Goal: Information Seeking & Learning: Learn about a topic

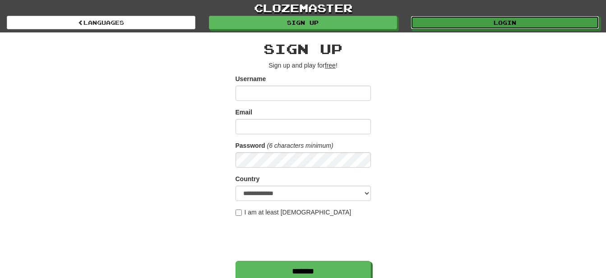
drag, startPoint x: 510, startPoint y: 21, endPoint x: 513, endPoint y: 50, distance: 29.0
click at [510, 21] on link "Login" at bounding box center [504, 23] width 188 height 14
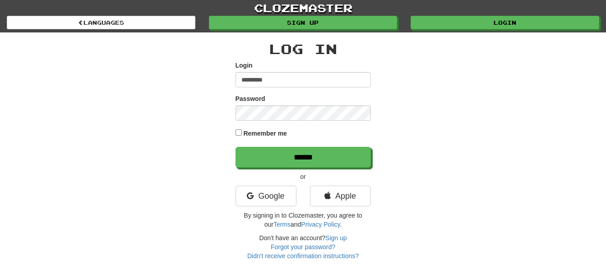
type input "*********"
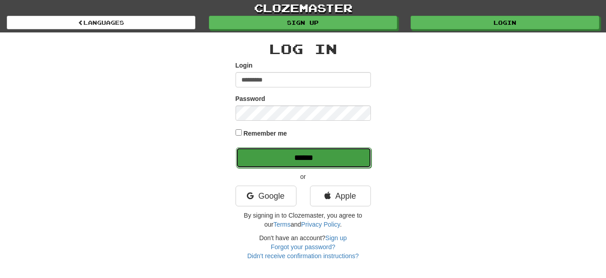
drag, startPoint x: 299, startPoint y: 154, endPoint x: 311, endPoint y: 160, distance: 12.9
click at [301, 154] on input "******" at bounding box center [303, 157] width 135 height 21
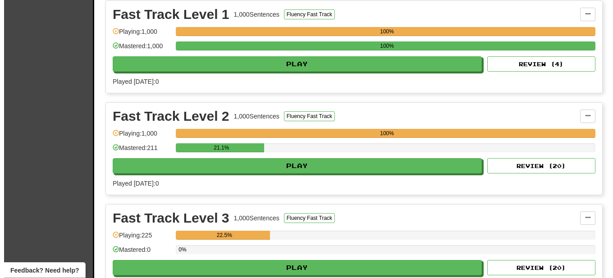
scroll to position [230, 0]
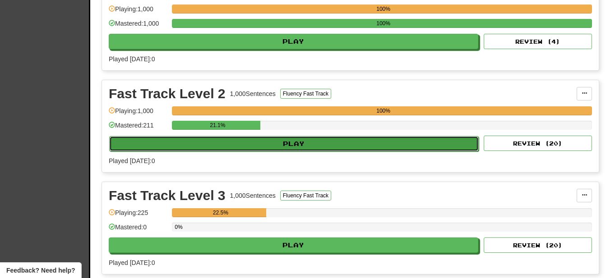
click at [306, 143] on button "Play" at bounding box center [293, 143] width 369 height 15
select select "**"
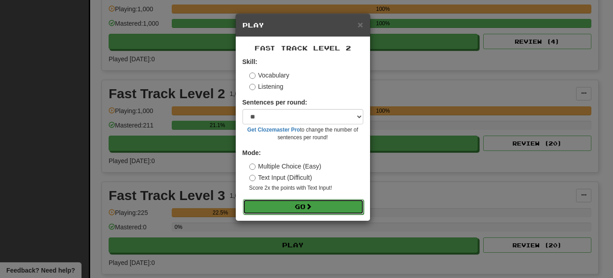
click at [307, 207] on button "Go" at bounding box center [303, 206] width 121 height 15
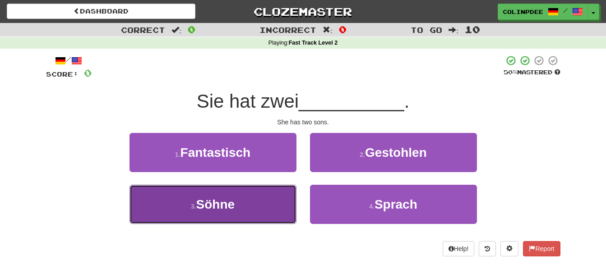
click at [216, 203] on span "Söhne" at bounding box center [215, 205] width 39 height 14
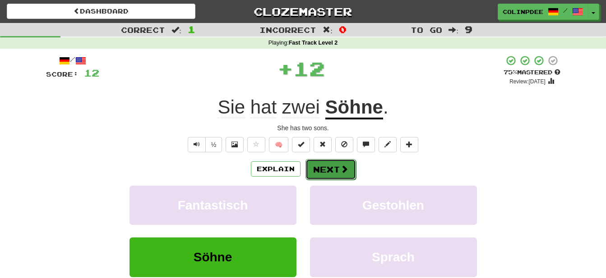
click at [336, 171] on button "Next" at bounding box center [330, 169] width 51 height 21
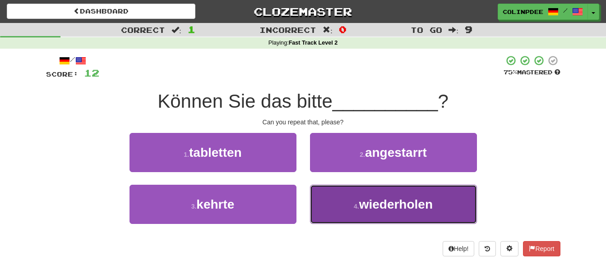
click at [387, 207] on span "wiederholen" at bounding box center [396, 205] width 74 height 14
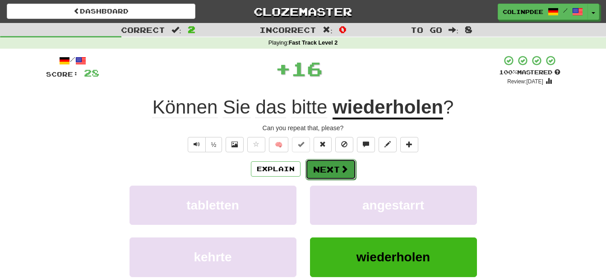
click at [328, 169] on button "Next" at bounding box center [330, 169] width 51 height 21
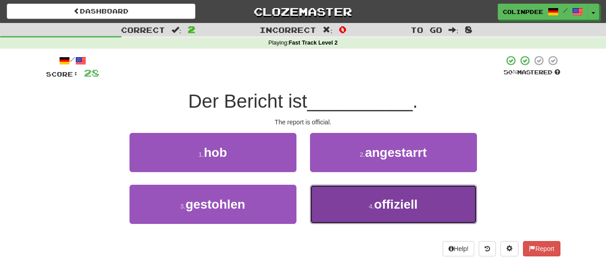
drag, startPoint x: 395, startPoint y: 205, endPoint x: 403, endPoint y: 211, distance: 10.0
click at [395, 205] on span "offiziell" at bounding box center [395, 205] width 43 height 14
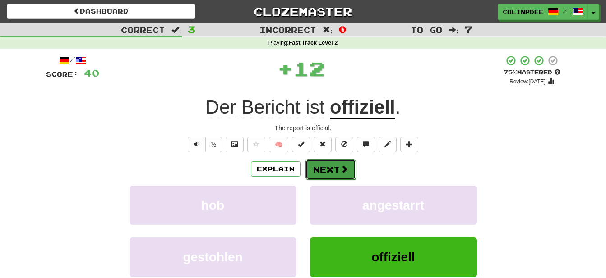
click at [330, 167] on button "Next" at bounding box center [330, 169] width 51 height 21
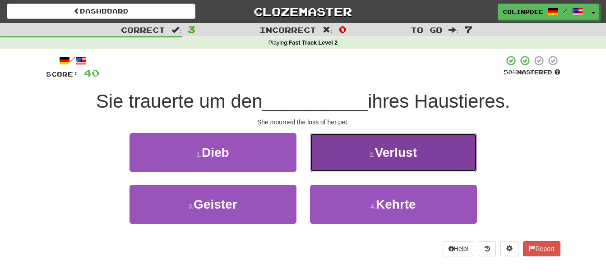
click at [406, 151] on span "Verlust" at bounding box center [396, 153] width 42 height 14
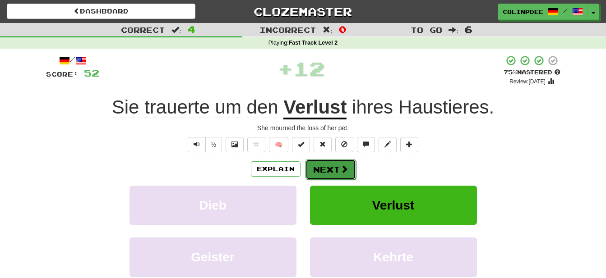
click at [331, 168] on button "Next" at bounding box center [330, 169] width 51 height 21
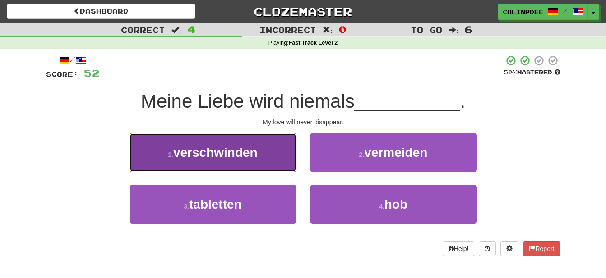
click at [214, 155] on span "verschwinden" at bounding box center [215, 153] width 84 height 14
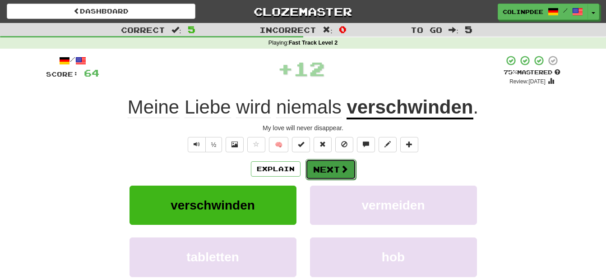
click at [334, 170] on button "Next" at bounding box center [330, 169] width 51 height 21
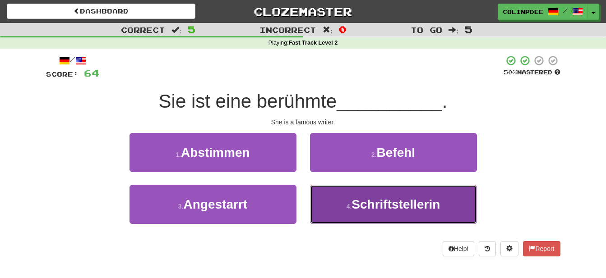
click at [403, 206] on span "Schriftstellerin" at bounding box center [395, 205] width 88 height 14
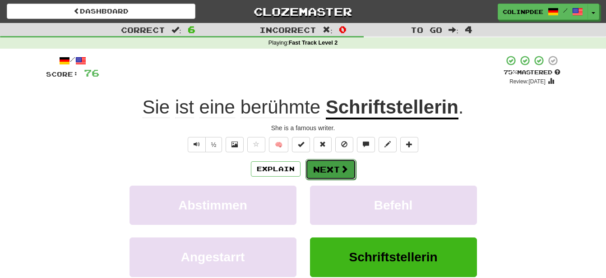
click at [330, 172] on button "Next" at bounding box center [330, 169] width 51 height 21
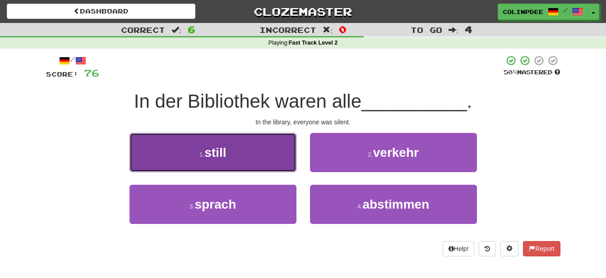
click at [216, 150] on span "still" at bounding box center [215, 153] width 22 height 14
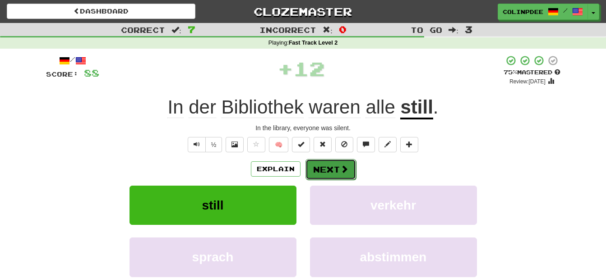
click at [332, 172] on button "Next" at bounding box center [330, 169] width 51 height 21
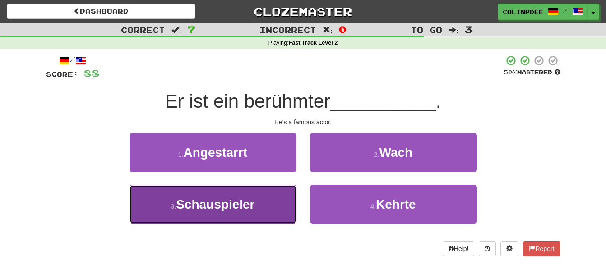
click at [219, 204] on span "Schauspieler" at bounding box center [215, 205] width 78 height 14
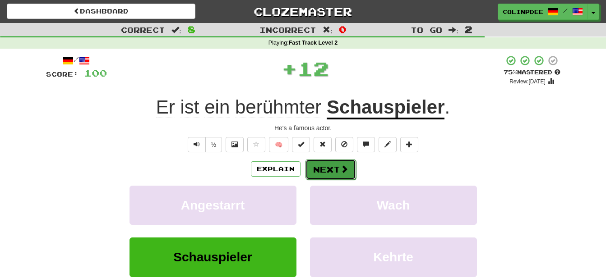
click at [335, 171] on button "Next" at bounding box center [330, 169] width 51 height 21
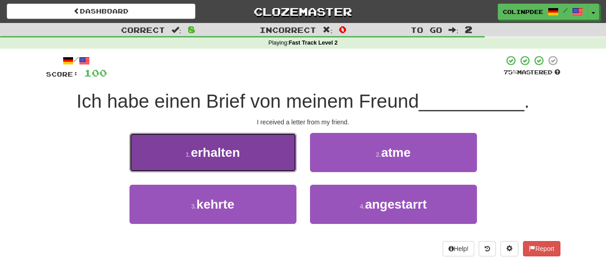
drag, startPoint x: 217, startPoint y: 153, endPoint x: 224, endPoint y: 158, distance: 9.0
click at [218, 154] on span "erhalten" at bounding box center [215, 153] width 49 height 14
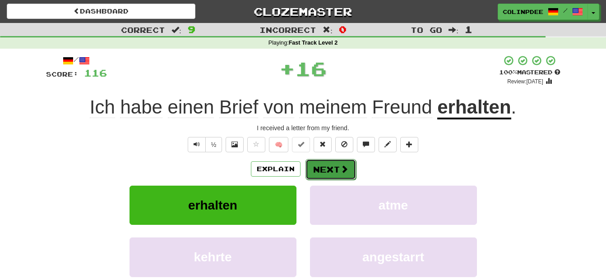
click at [334, 171] on button "Next" at bounding box center [330, 169] width 51 height 21
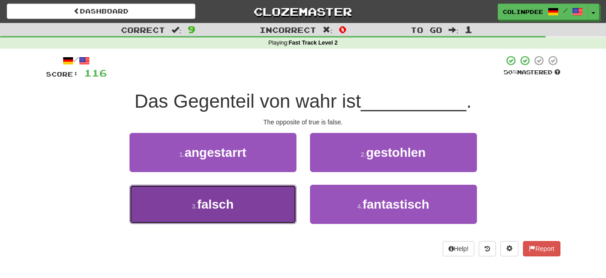
drag, startPoint x: 223, startPoint y: 205, endPoint x: 237, endPoint y: 210, distance: 14.6
click at [223, 205] on span "falsch" at bounding box center [215, 205] width 37 height 14
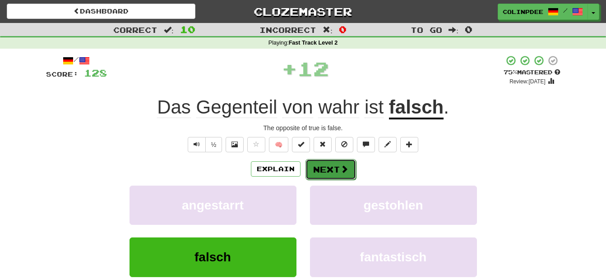
click at [333, 173] on button "Next" at bounding box center [330, 169] width 51 height 21
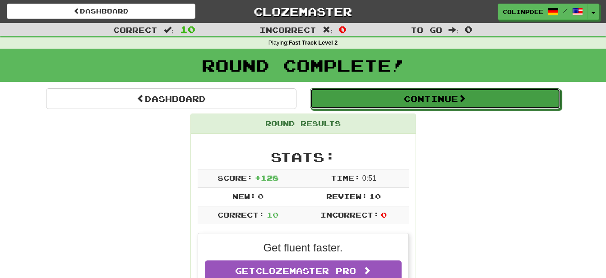
click at [432, 102] on button "Continue" at bounding box center [435, 98] width 250 height 21
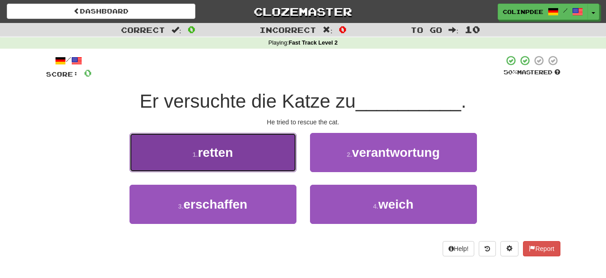
click at [213, 153] on span "retten" at bounding box center [215, 153] width 35 height 14
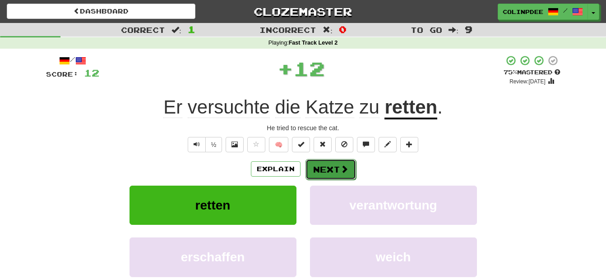
click at [334, 170] on button "Next" at bounding box center [330, 169] width 51 height 21
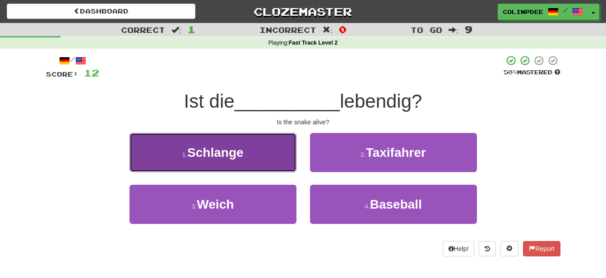
click at [215, 153] on span "Schlange" at bounding box center [215, 153] width 56 height 14
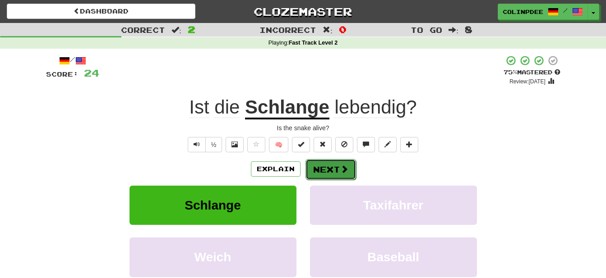
click at [333, 170] on button "Next" at bounding box center [330, 169] width 51 height 21
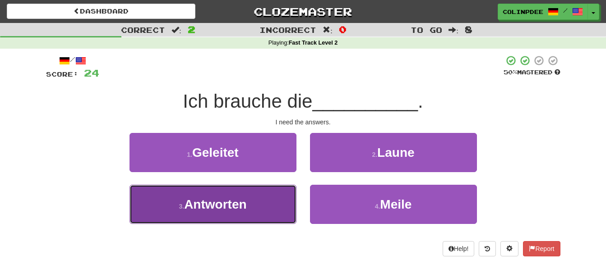
click at [224, 200] on span "Antworten" at bounding box center [215, 205] width 62 height 14
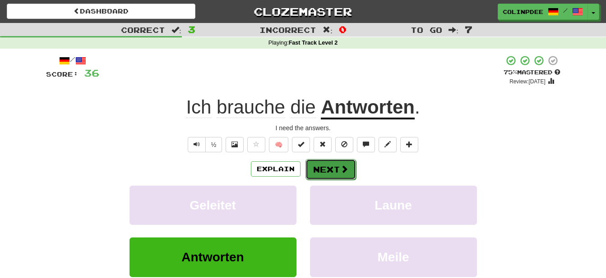
click at [332, 169] on button "Next" at bounding box center [330, 169] width 51 height 21
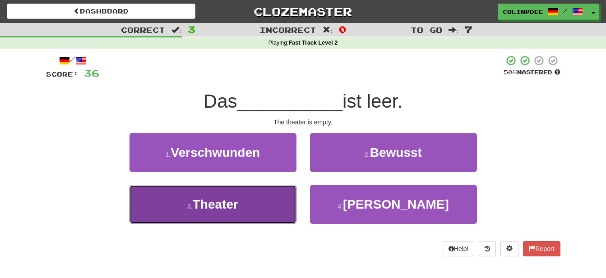
click at [217, 204] on span "Theater" at bounding box center [216, 205] width 46 height 14
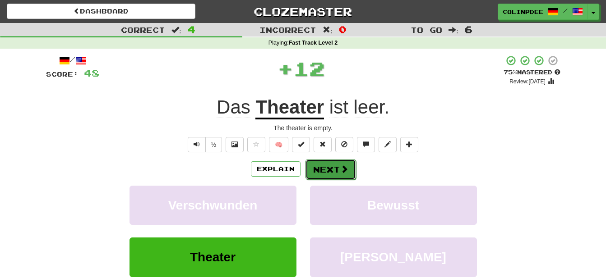
click at [336, 171] on button "Next" at bounding box center [330, 169] width 51 height 21
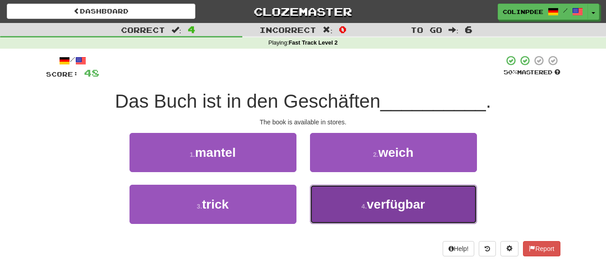
click at [400, 204] on span "verfügbar" at bounding box center [396, 205] width 58 height 14
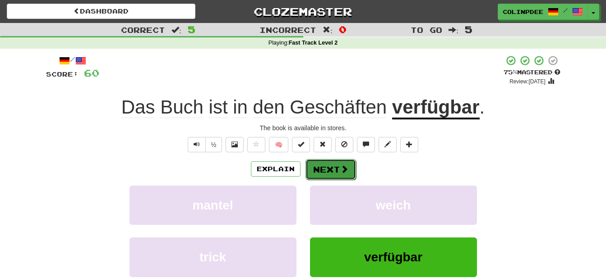
click at [329, 172] on button "Next" at bounding box center [330, 169] width 51 height 21
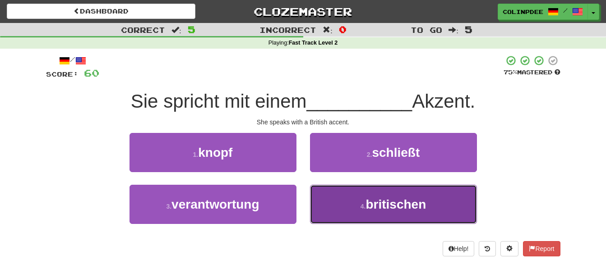
click at [403, 208] on span "britischen" at bounding box center [395, 205] width 60 height 14
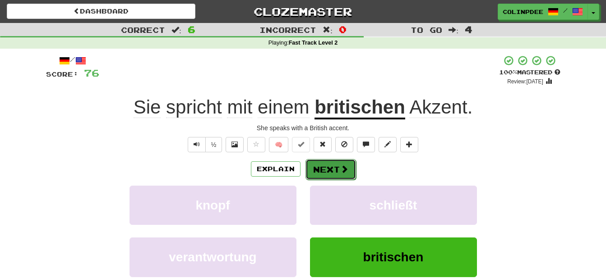
click at [326, 174] on button "Next" at bounding box center [330, 169] width 51 height 21
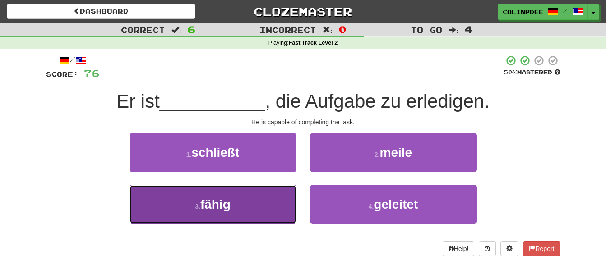
click at [210, 205] on span "fähig" at bounding box center [215, 205] width 30 height 14
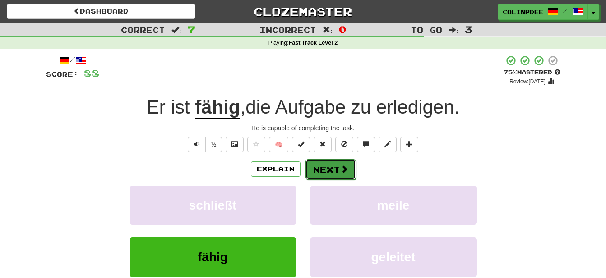
click at [333, 173] on button "Next" at bounding box center [330, 169] width 51 height 21
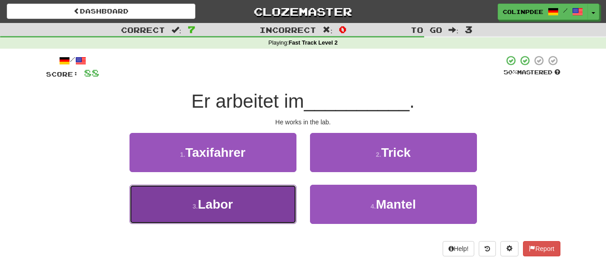
click at [219, 205] on span "Labor" at bounding box center [215, 205] width 35 height 14
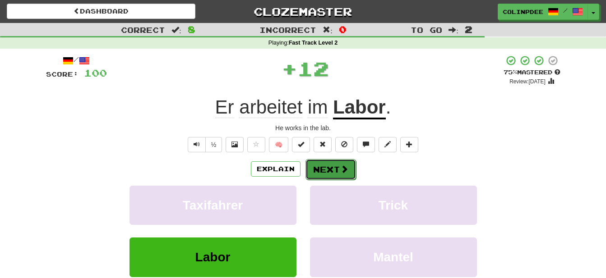
click at [331, 169] on button "Next" at bounding box center [330, 169] width 51 height 21
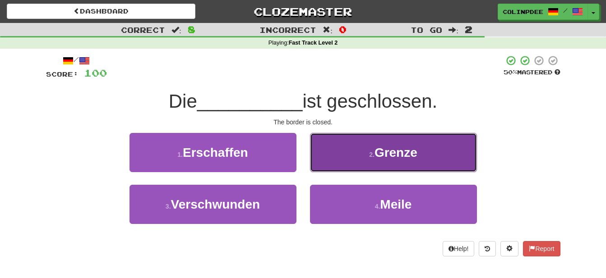
click at [401, 155] on span "Grenze" at bounding box center [395, 153] width 43 height 14
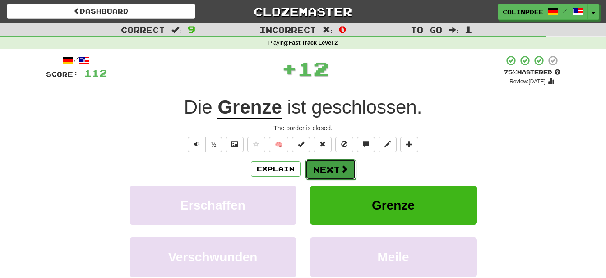
click at [332, 167] on button "Next" at bounding box center [330, 169] width 51 height 21
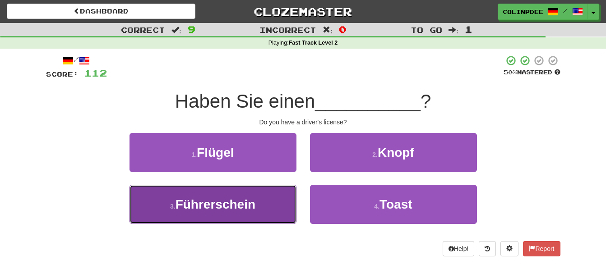
click at [215, 205] on span "Führerschein" at bounding box center [215, 205] width 80 height 14
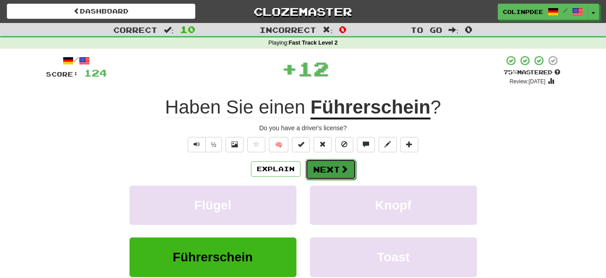
click at [335, 171] on button "Next" at bounding box center [330, 169] width 51 height 21
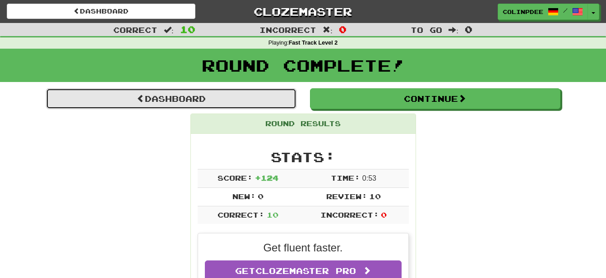
drag, startPoint x: 170, startPoint y: 97, endPoint x: 192, endPoint y: 106, distance: 23.8
click at [170, 97] on link "Dashboard" at bounding box center [171, 98] width 250 height 21
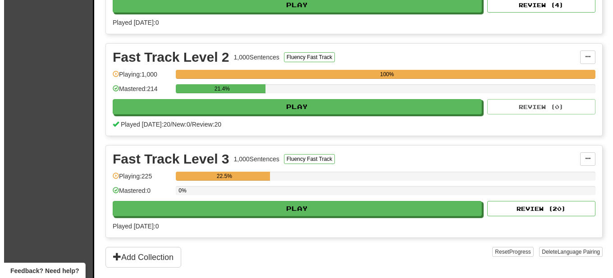
scroll to position [276, 0]
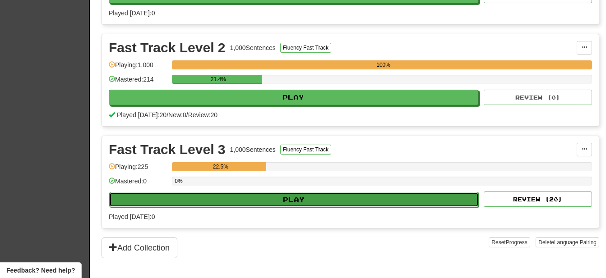
click at [294, 199] on button "Play" at bounding box center [293, 199] width 369 height 15
select select "**"
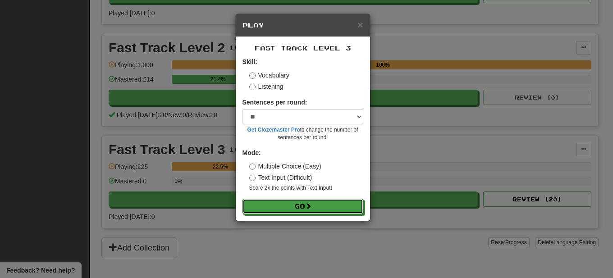
drag, startPoint x: 307, startPoint y: 210, endPoint x: 316, endPoint y: 217, distance: 11.2
click at [307, 210] on button "Go" at bounding box center [303, 206] width 121 height 15
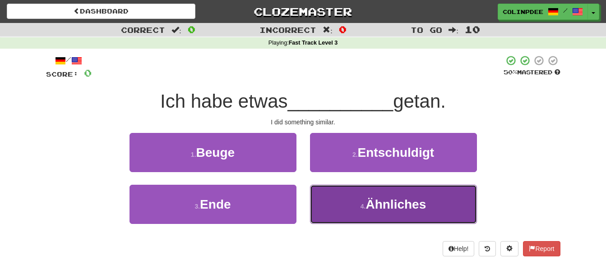
click at [394, 207] on span "Ähnliches" at bounding box center [395, 205] width 60 height 14
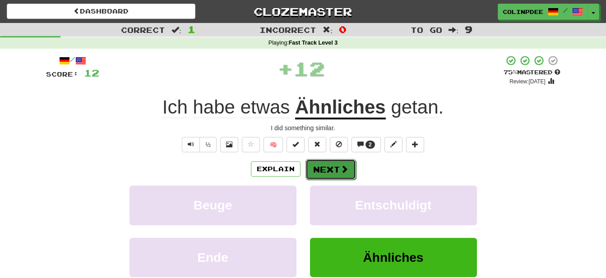
click at [330, 167] on button "Next" at bounding box center [330, 169] width 51 height 21
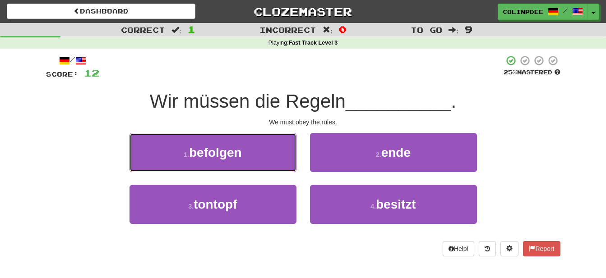
click at [214, 152] on span "befolgen" at bounding box center [215, 153] width 53 height 14
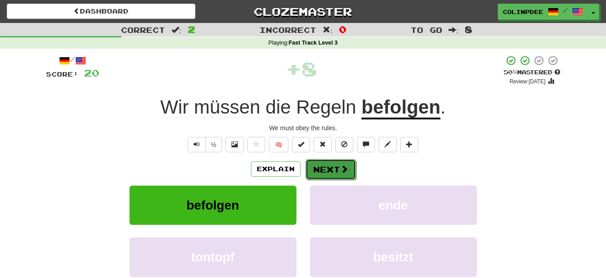
click at [342, 172] on span at bounding box center [344, 169] width 8 height 8
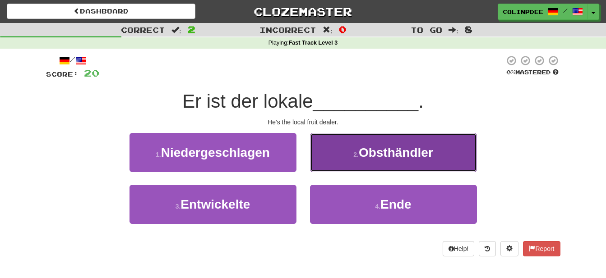
click at [407, 152] on span "Obsthändler" at bounding box center [395, 153] width 74 height 14
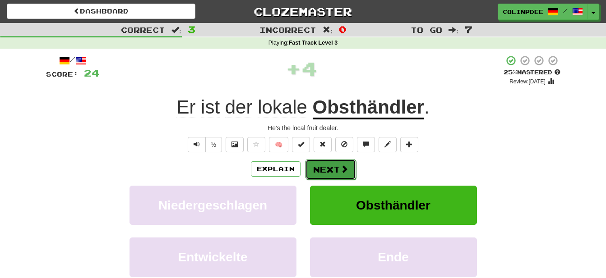
click at [335, 168] on button "Next" at bounding box center [330, 169] width 51 height 21
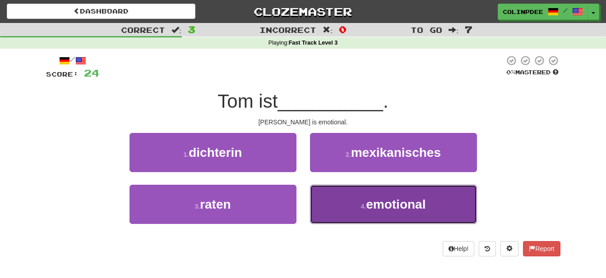
click at [400, 206] on span "emotional" at bounding box center [396, 205] width 60 height 14
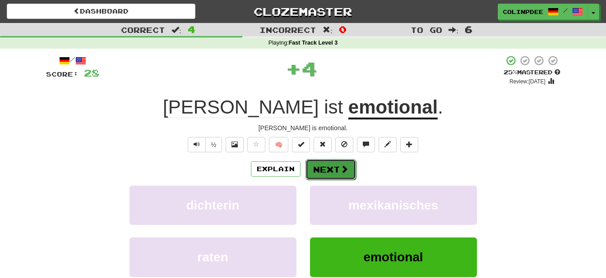
click at [329, 169] on button "Next" at bounding box center [330, 169] width 51 height 21
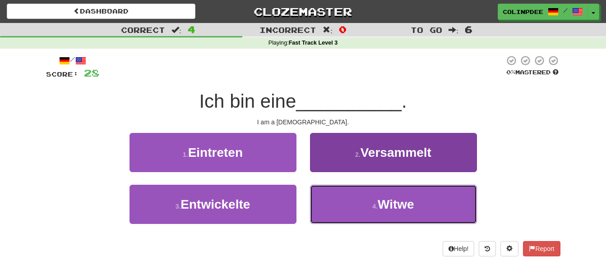
drag, startPoint x: 395, startPoint y: 205, endPoint x: 395, endPoint y: 210, distance: 5.0
click at [395, 205] on span "Witwe" at bounding box center [395, 205] width 37 height 14
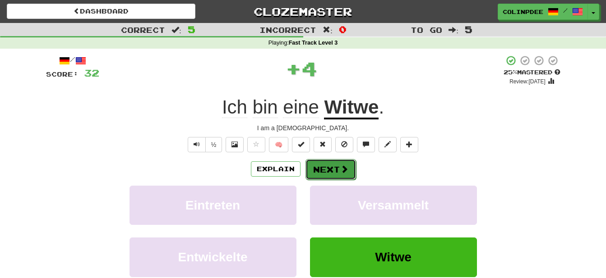
click at [327, 175] on button "Next" at bounding box center [330, 169] width 51 height 21
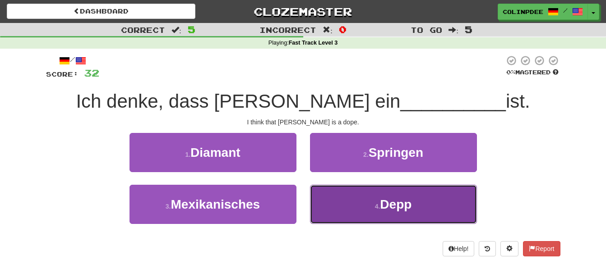
click at [399, 206] on span "Depp" at bounding box center [396, 205] width 32 height 14
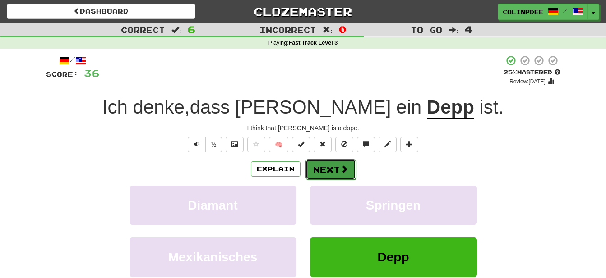
click at [333, 170] on button "Next" at bounding box center [330, 169] width 51 height 21
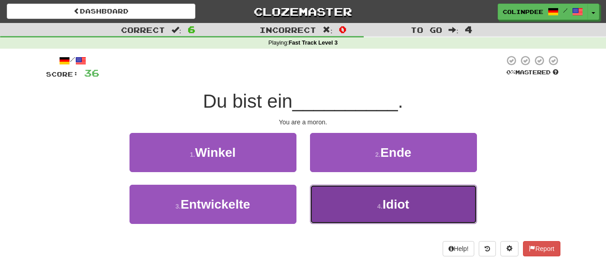
click at [399, 207] on span "Idiot" at bounding box center [395, 205] width 27 height 14
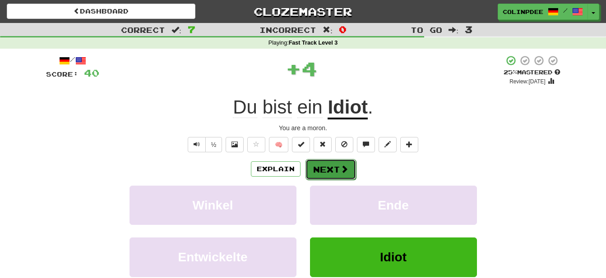
click at [334, 172] on button "Next" at bounding box center [330, 169] width 51 height 21
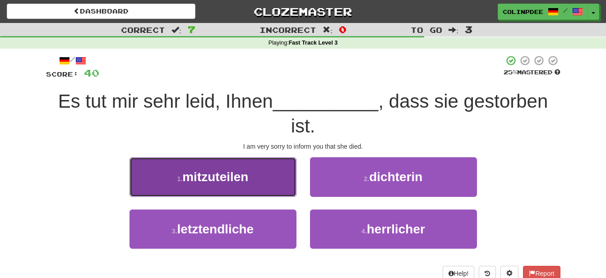
click at [216, 179] on span "mitzuteilen" at bounding box center [215, 177] width 66 height 14
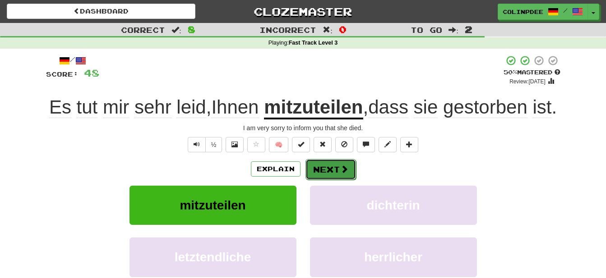
click at [341, 173] on span at bounding box center [344, 169] width 8 height 8
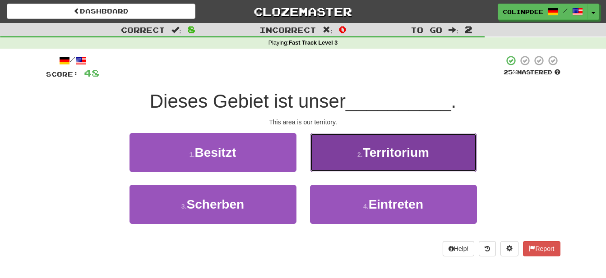
click at [395, 151] on span "Territorium" at bounding box center [396, 153] width 66 height 14
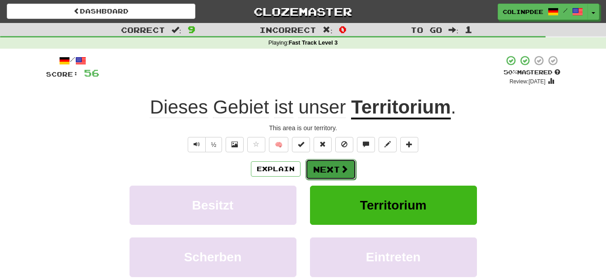
click at [337, 171] on button "Next" at bounding box center [330, 169] width 51 height 21
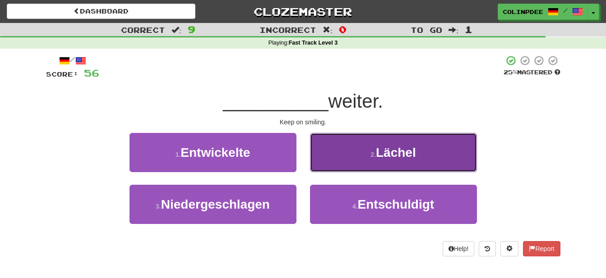
click at [395, 154] on span "Lächel" at bounding box center [396, 153] width 40 height 14
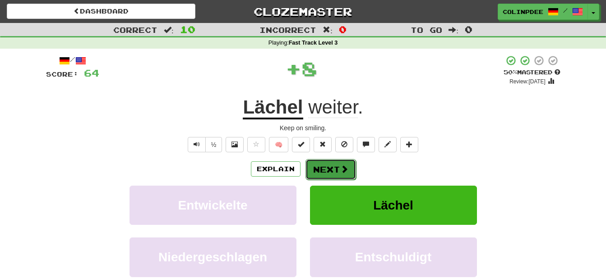
click at [330, 171] on button "Next" at bounding box center [330, 169] width 51 height 21
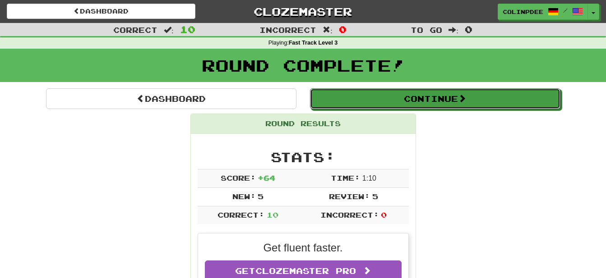
click at [426, 103] on button "Continue" at bounding box center [435, 98] width 250 height 21
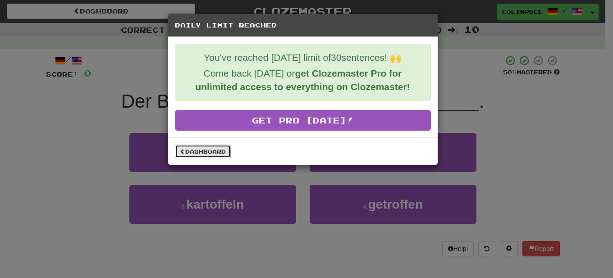
click at [200, 152] on link "Dashboard" at bounding box center [203, 152] width 56 height 14
